Goal: Task Accomplishment & Management: Complete application form

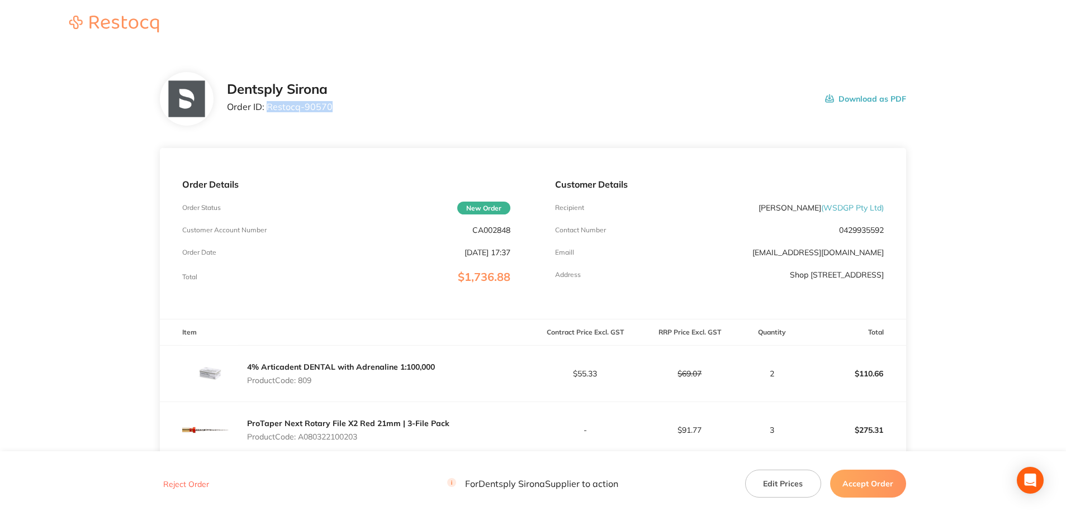
drag, startPoint x: 336, startPoint y: 111, endPoint x: 269, endPoint y: 111, distance: 67.6
click at [269, 111] on div "Dentsply Sirona Order ID: Restocq- 90570 Download as PDF" at bounding box center [566, 99] width 679 height 35
copy p "Restocq- 90570"
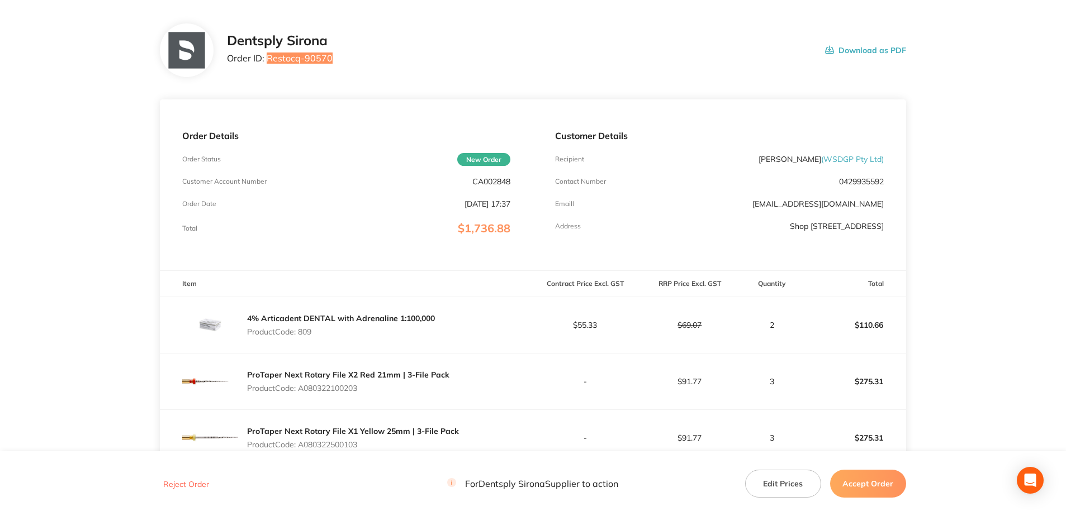
scroll to position [224, 0]
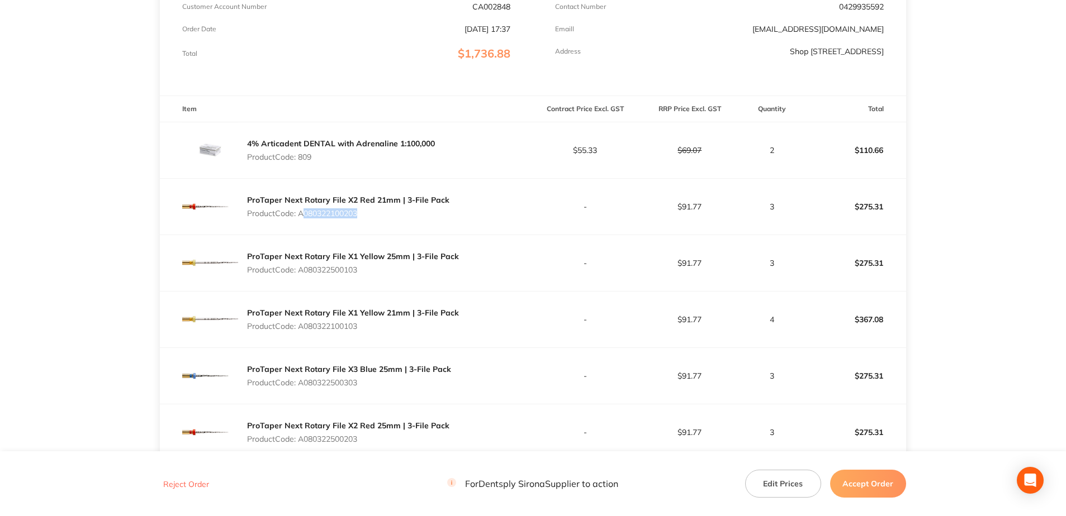
drag, startPoint x: 345, startPoint y: 215, endPoint x: 300, endPoint y: 216, distance: 44.7
click at [300, 216] on p "Product Code: A080322100203" at bounding box center [348, 213] width 202 height 9
drag, startPoint x: 300, startPoint y: 216, endPoint x: 371, endPoint y: 216, distance: 70.4
click at [371, 216] on p "Product Code: A080322100203" at bounding box center [348, 213] width 202 height 9
drag, startPoint x: 366, startPoint y: 216, endPoint x: 302, endPoint y: 217, distance: 63.7
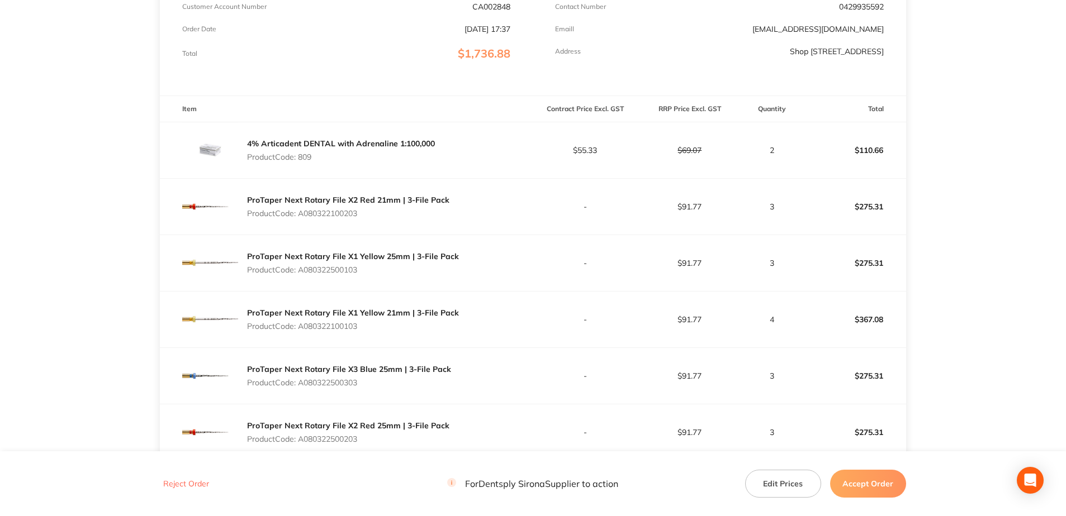
click at [302, 217] on p "Product Code: A080322100203" at bounding box center [348, 213] width 202 height 9
copy p "A080322100203"
drag, startPoint x: 362, startPoint y: 271, endPoint x: 301, endPoint y: 272, distance: 60.4
click at [301, 272] on p "Product Code: A080322500103" at bounding box center [353, 269] width 212 height 9
copy p "A080322500103"
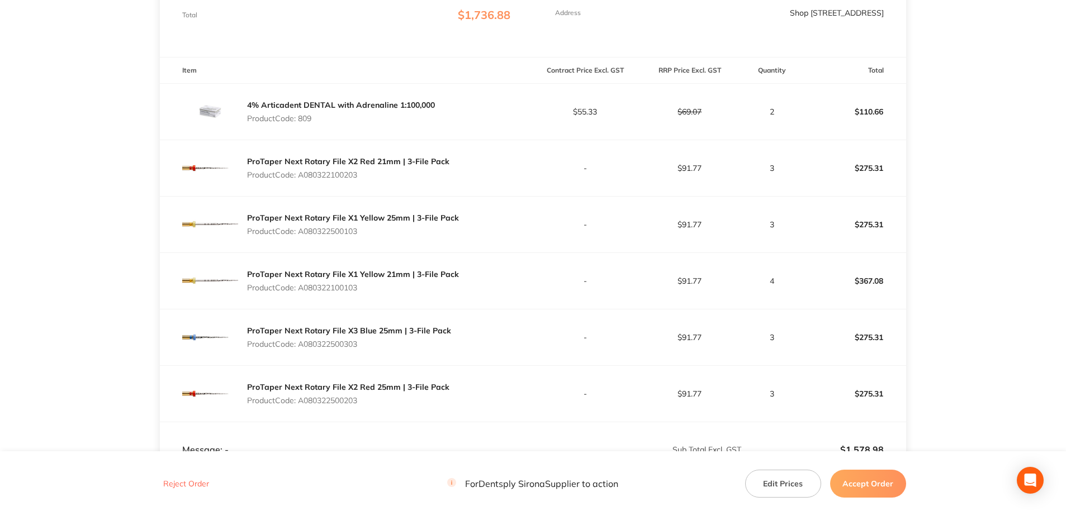
scroll to position [279, 0]
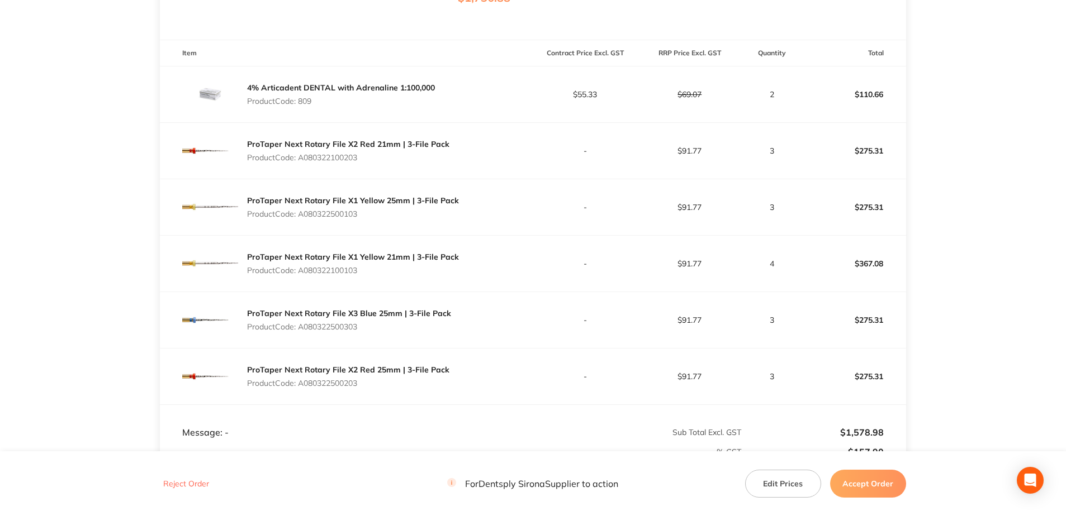
drag, startPoint x: 363, startPoint y: 274, endPoint x: 300, endPoint y: 276, distance: 63.7
click at [300, 276] on div "ProTaper Next Rotary File X1 Yellow 21mm | 3-File Pack Product Code: A080322100…" at bounding box center [353, 263] width 212 height 31
copy p "A080322100103"
drag, startPoint x: 362, startPoint y: 330, endPoint x: 301, endPoint y: 330, distance: 60.9
click at [301, 330] on p "Product Code: A080322500303" at bounding box center [349, 327] width 204 height 9
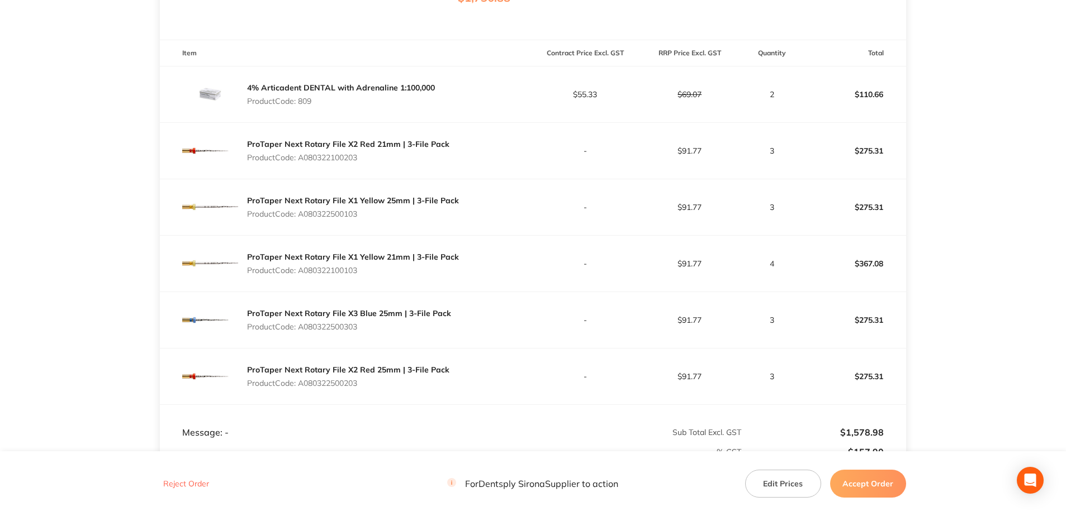
copy p "A080322500303"
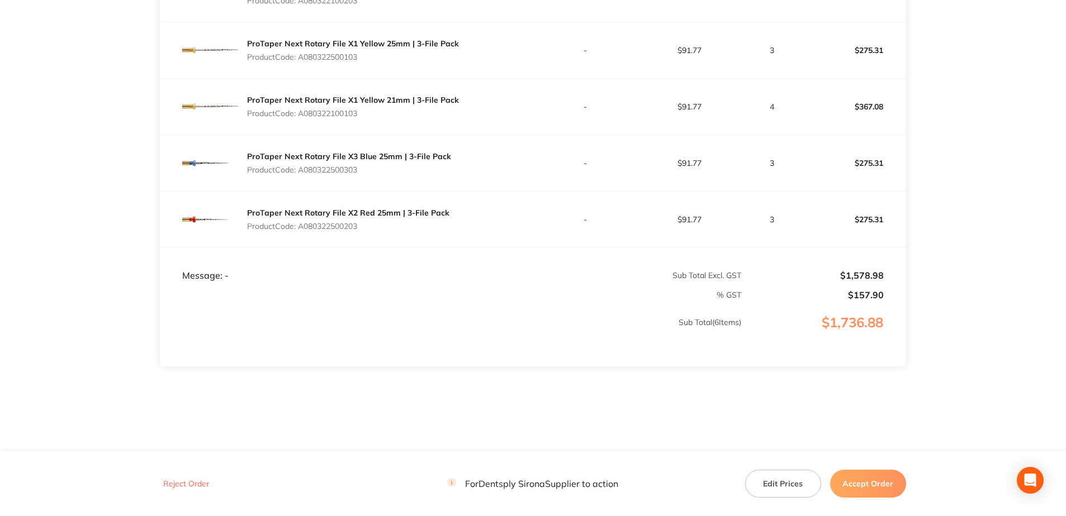
scroll to position [441, 0]
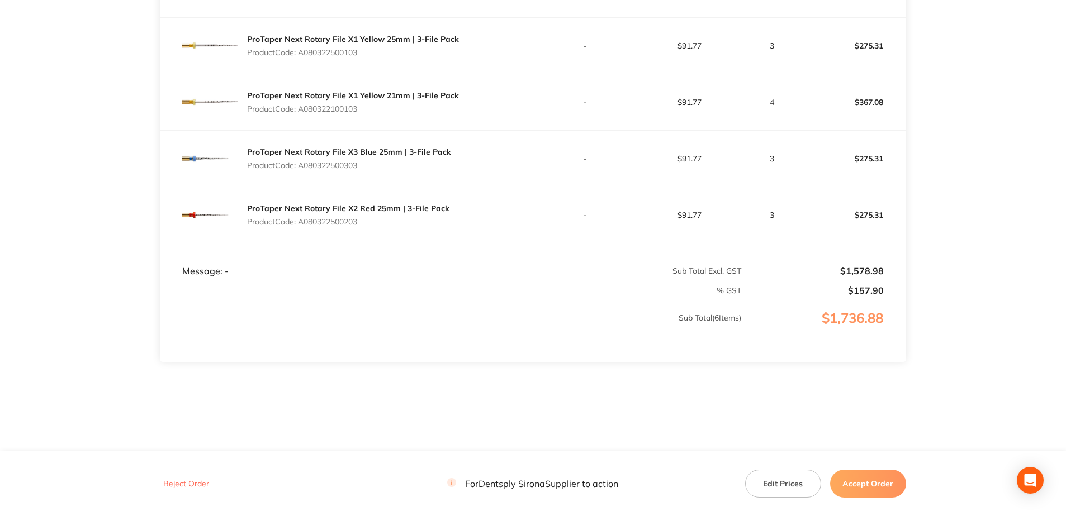
drag, startPoint x: 358, startPoint y: 224, endPoint x: 299, endPoint y: 222, distance: 59.3
click at [299, 222] on p "Product Code: A080322500203" at bounding box center [348, 221] width 202 height 9
copy p "A080322500203"
drag, startPoint x: 860, startPoint y: 483, endPoint x: 837, endPoint y: 462, distance: 31.7
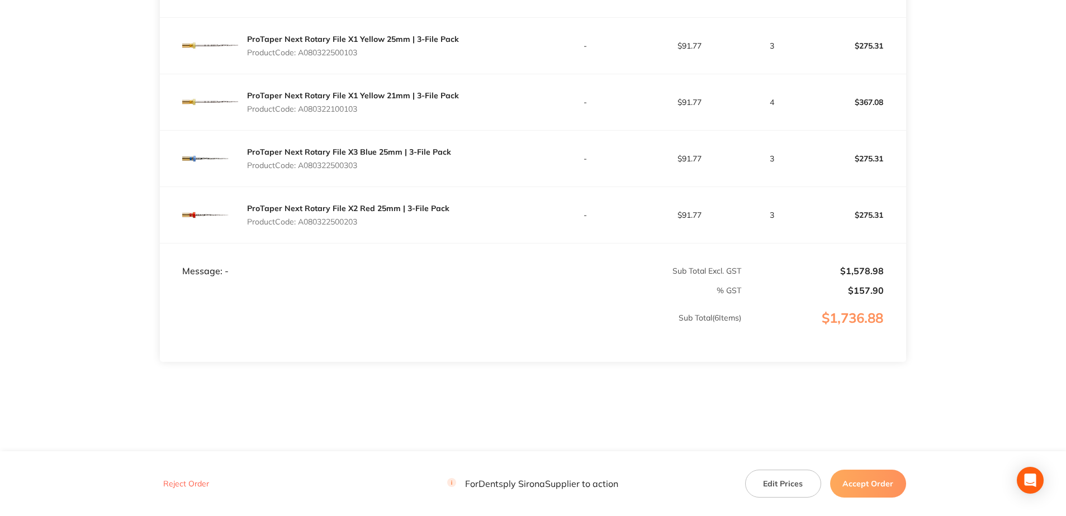
click at [860, 483] on button "Accept Order" at bounding box center [868, 484] width 76 height 28
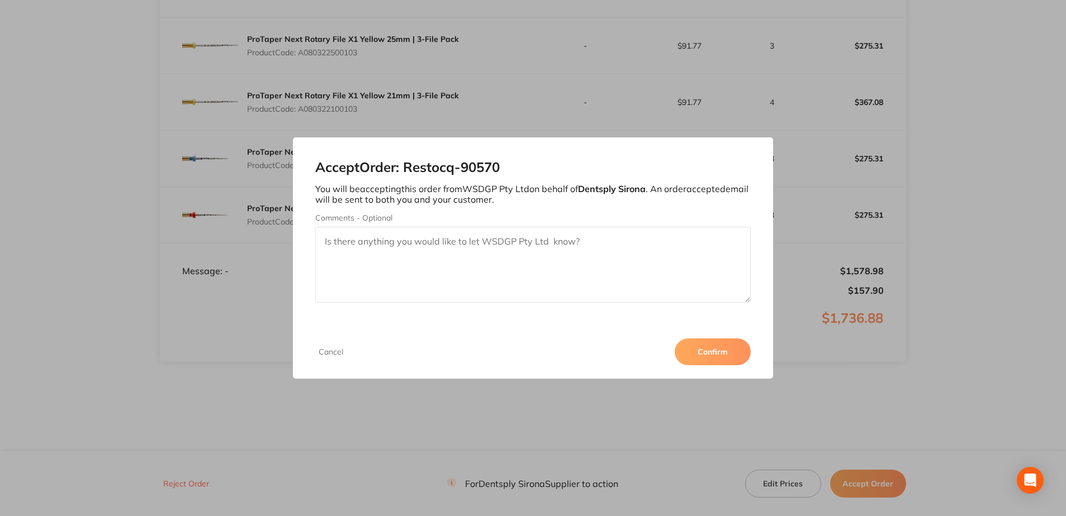
click at [720, 358] on button "Confirm" at bounding box center [713, 352] width 76 height 27
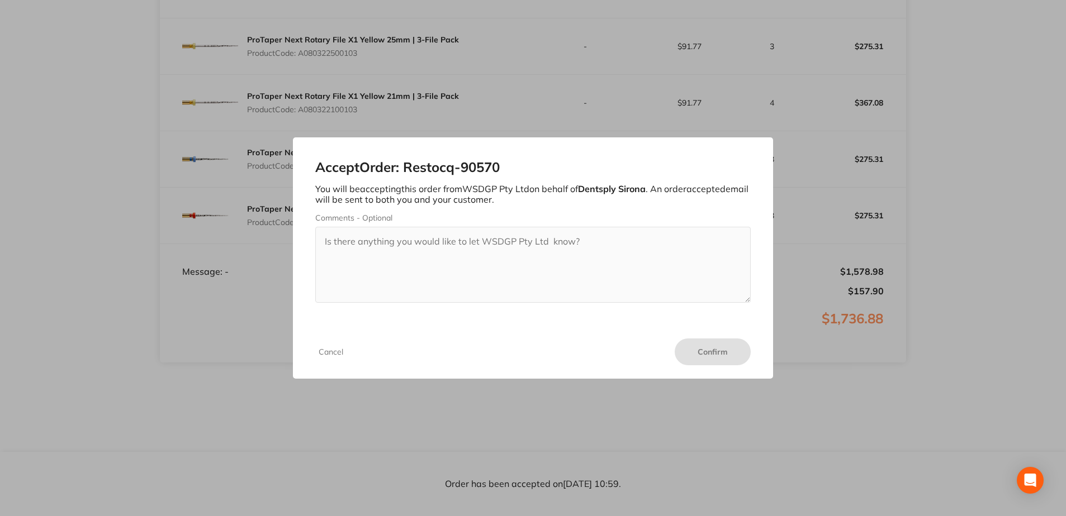
scroll to position [440, 0]
